Goal: Find specific page/section: Find specific page/section

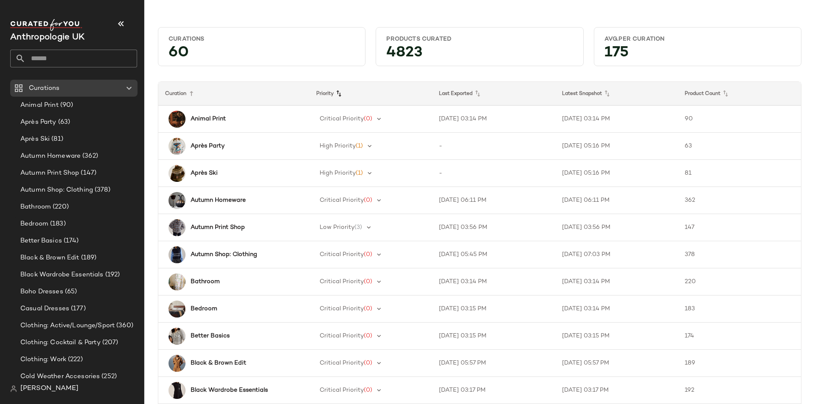
click at [340, 95] on icon at bounding box center [338, 94] width 10 height 10
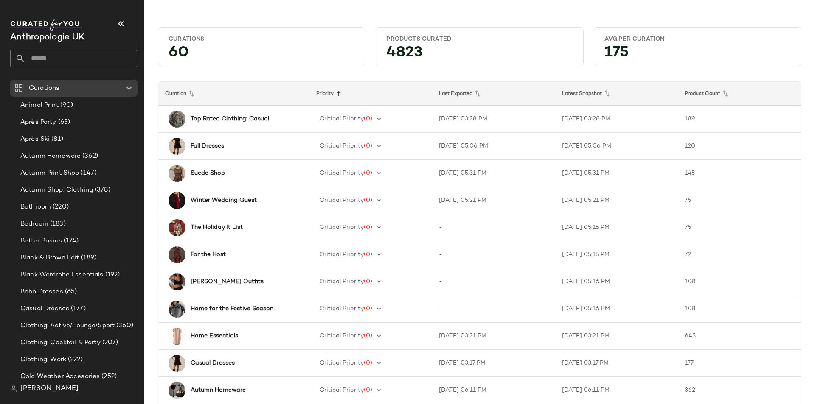
click at [339, 94] on icon at bounding box center [338, 94] width 10 height 10
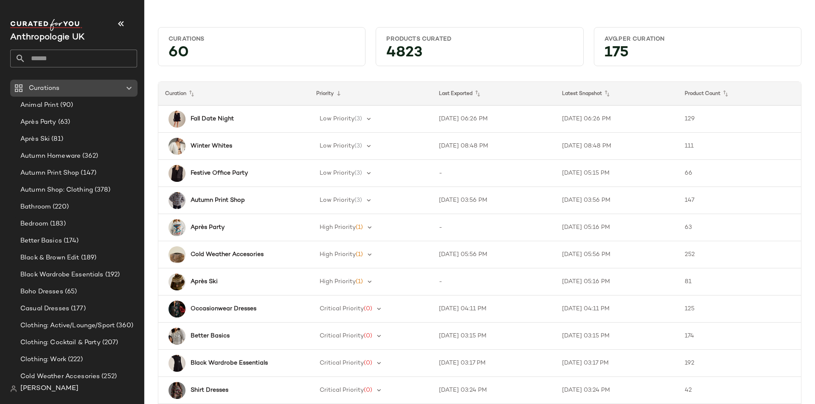
click at [84, 87] on div "Curations" at bounding box center [74, 89] width 96 height 10
click at [48, 140] on span "Après Ski" at bounding box center [34, 139] width 29 height 10
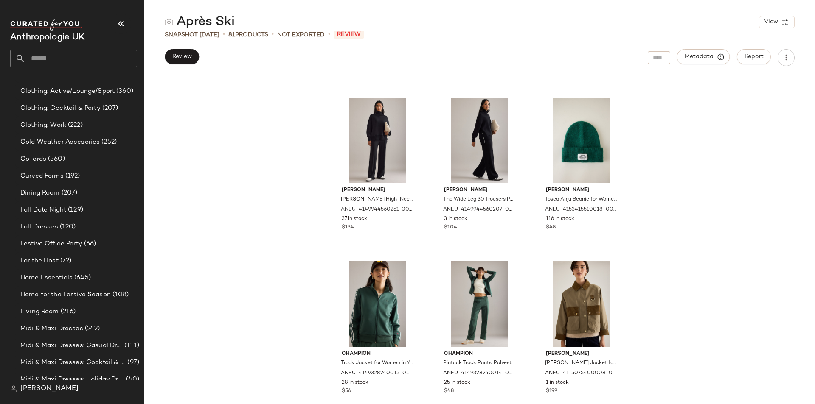
scroll to position [235, 0]
click at [62, 241] on span "Festive Office Party" at bounding box center [51, 244] width 62 height 10
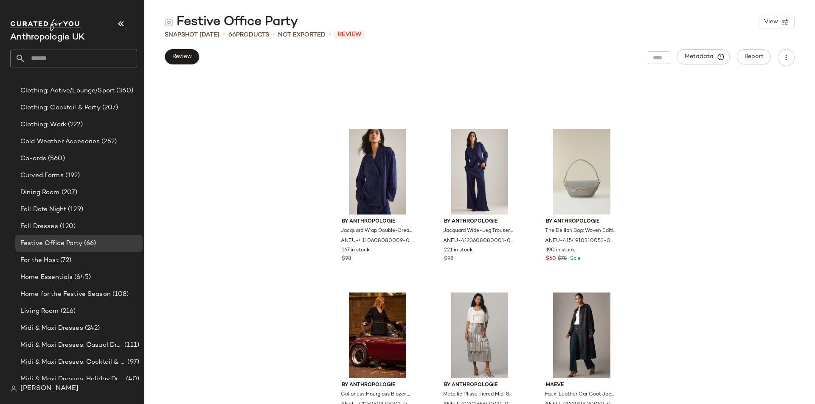
scroll to position [3192, 0]
